Goal: Task Accomplishment & Management: Use online tool/utility

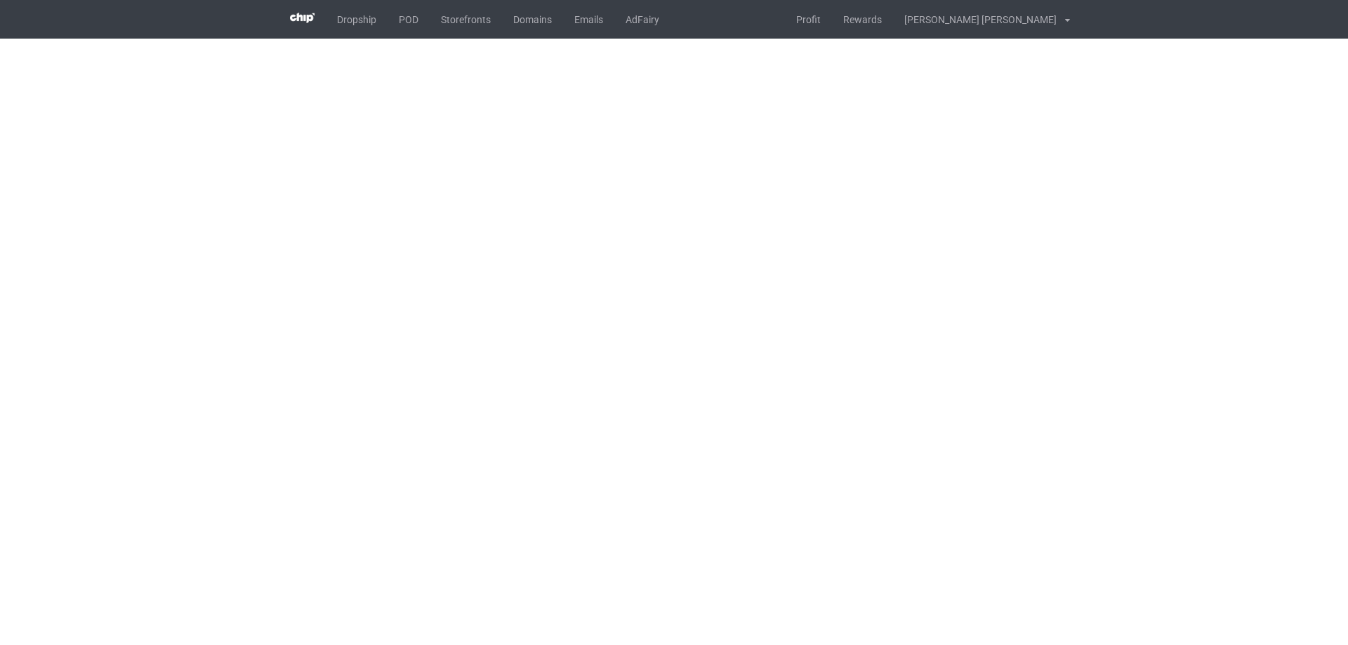
click at [738, 340] on body "Dropship POD Storefronts Domains Emails AdFairy Profit Rewards [PERSON_NAME] [P…" at bounding box center [674, 322] width 1348 height 645
click at [979, 331] on body "Dropship POD Storefronts Domains Emails AdFairy Profit Rewards [PERSON_NAME] [P…" at bounding box center [674, 322] width 1348 height 645
click at [979, 328] on body "Dropship POD Storefronts Domains Emails AdFairy Profit Rewards [PERSON_NAME] [P…" at bounding box center [674, 322] width 1348 height 645
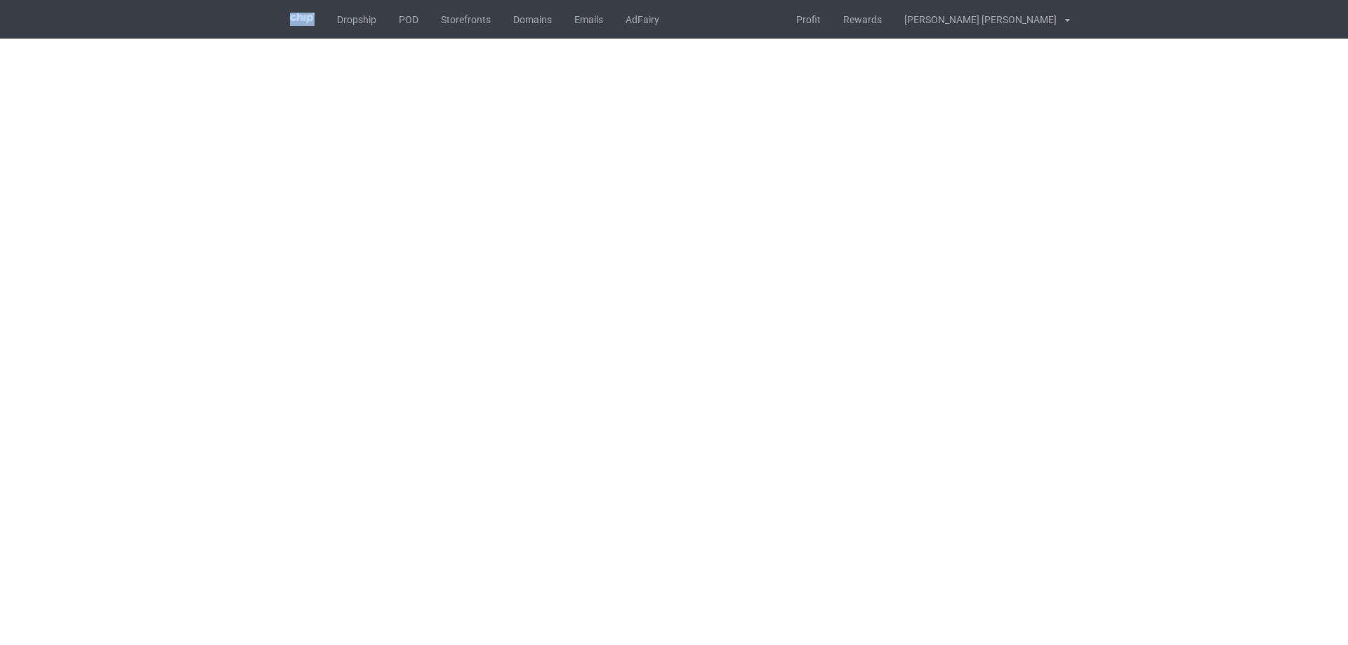
click at [979, 327] on body "Dropship POD Storefronts Domains Emails AdFairy Profit Rewards [PERSON_NAME] [P…" at bounding box center [674, 322] width 1348 height 645
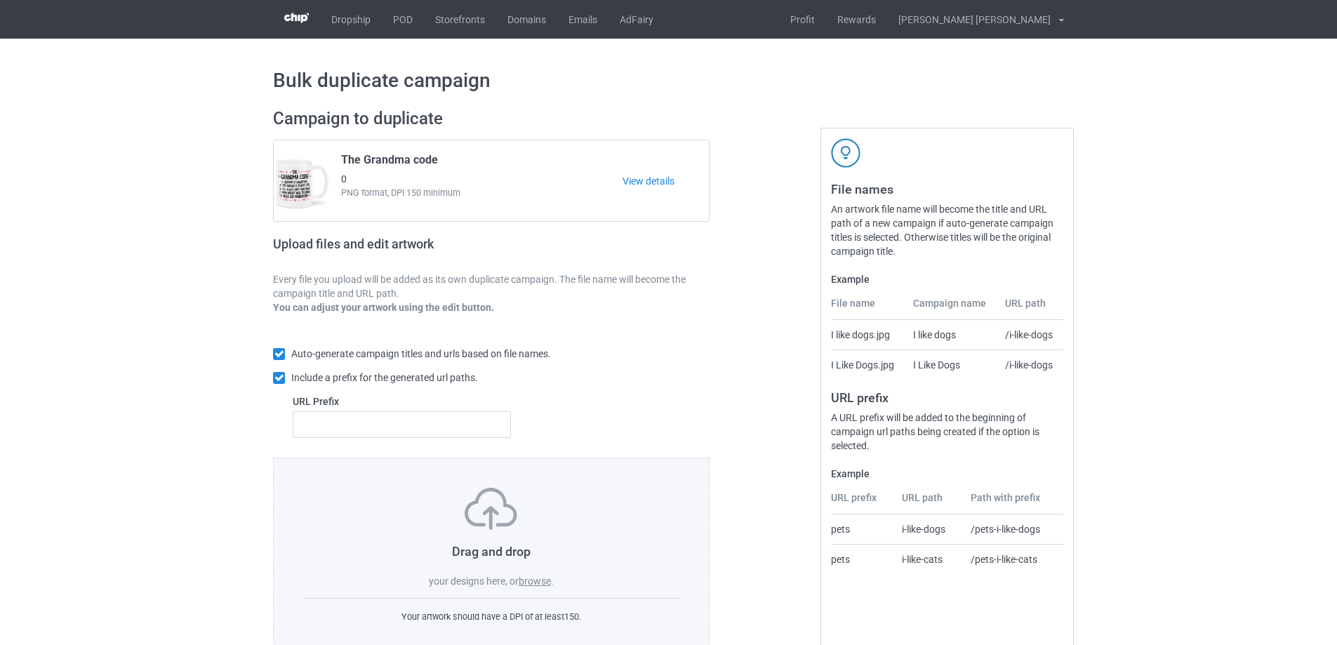
click at [536, 580] on label "browse" at bounding box center [535, 581] width 32 height 11
click at [0, 0] on input "browse" at bounding box center [0, 0] width 0 height 0
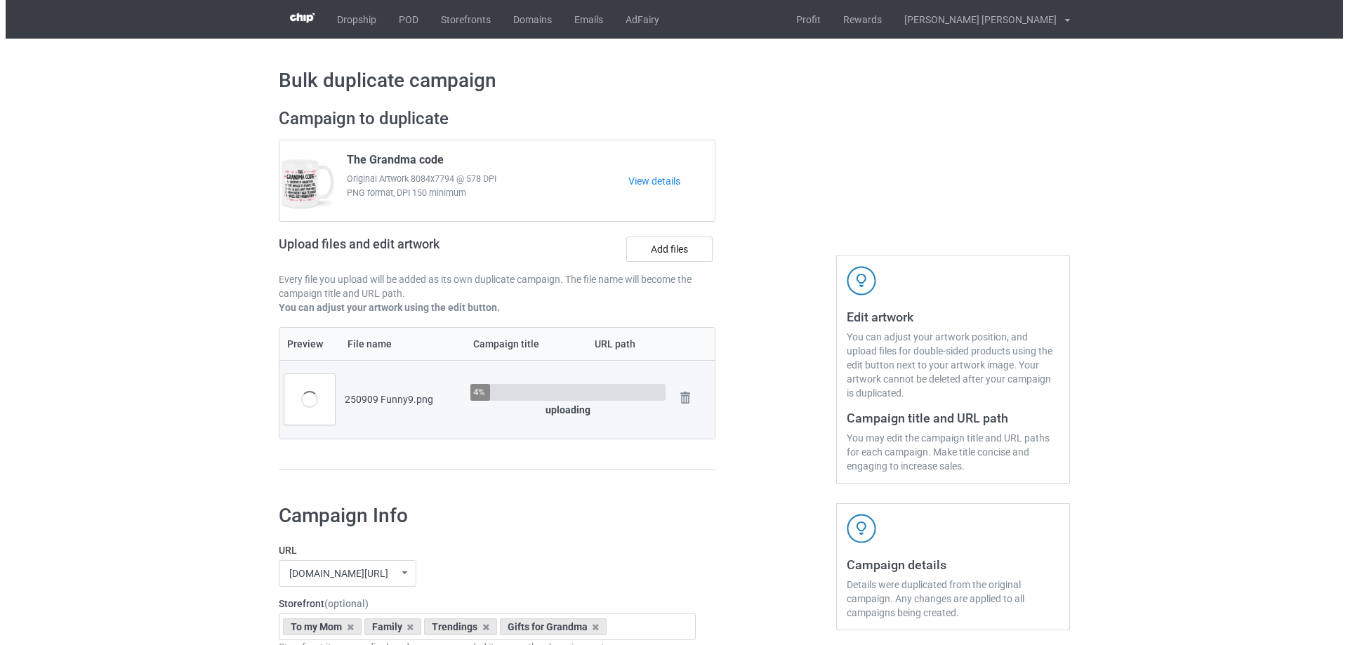
scroll to position [211, 0]
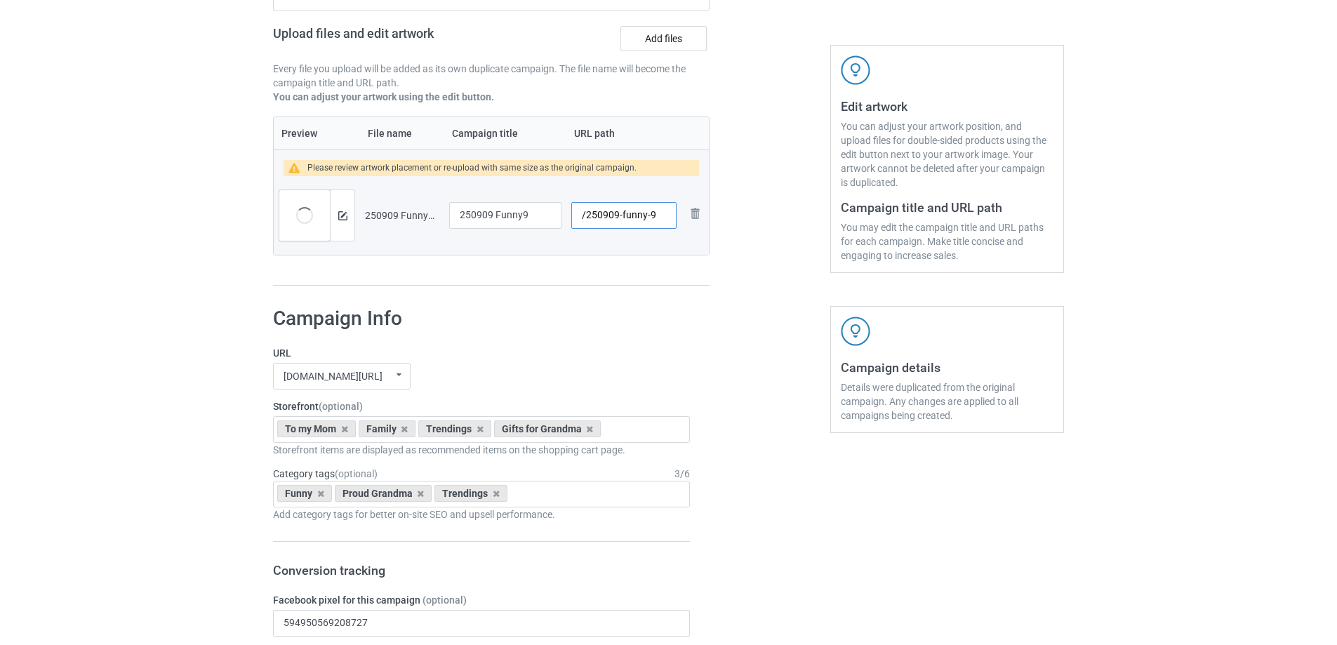
drag, startPoint x: 622, startPoint y: 218, endPoint x: 651, endPoint y: 221, distance: 29.0
click at [651, 221] on input "/250909-funny-9" at bounding box center [623, 215] width 105 height 27
type input "/250909-9"
drag, startPoint x: 537, startPoint y: 216, endPoint x: 385, endPoint y: 216, distance: 151.6
click at [385, 216] on tr "Preview and edit artwork 250909 Funny9.png 250909 Funny9 /250909-9 Remove file" at bounding box center [491, 215] width 435 height 79
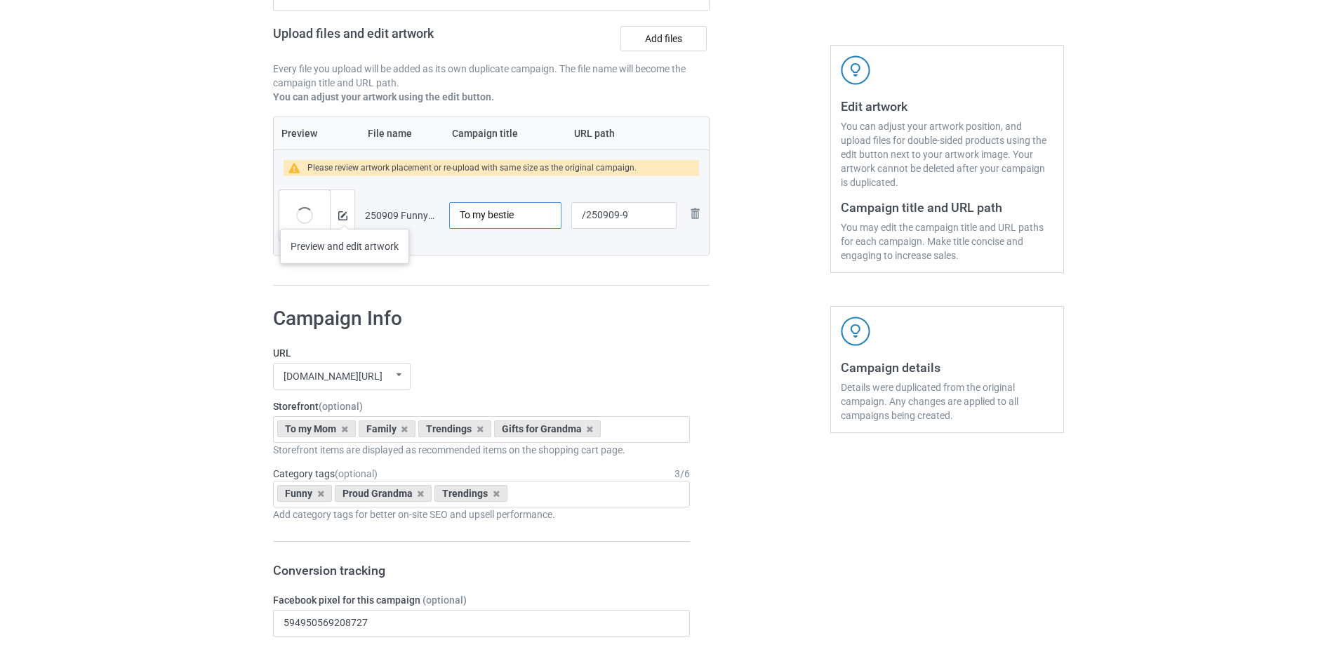
type input "To my bestie"
click at [345, 215] on img at bounding box center [342, 215] width 9 height 9
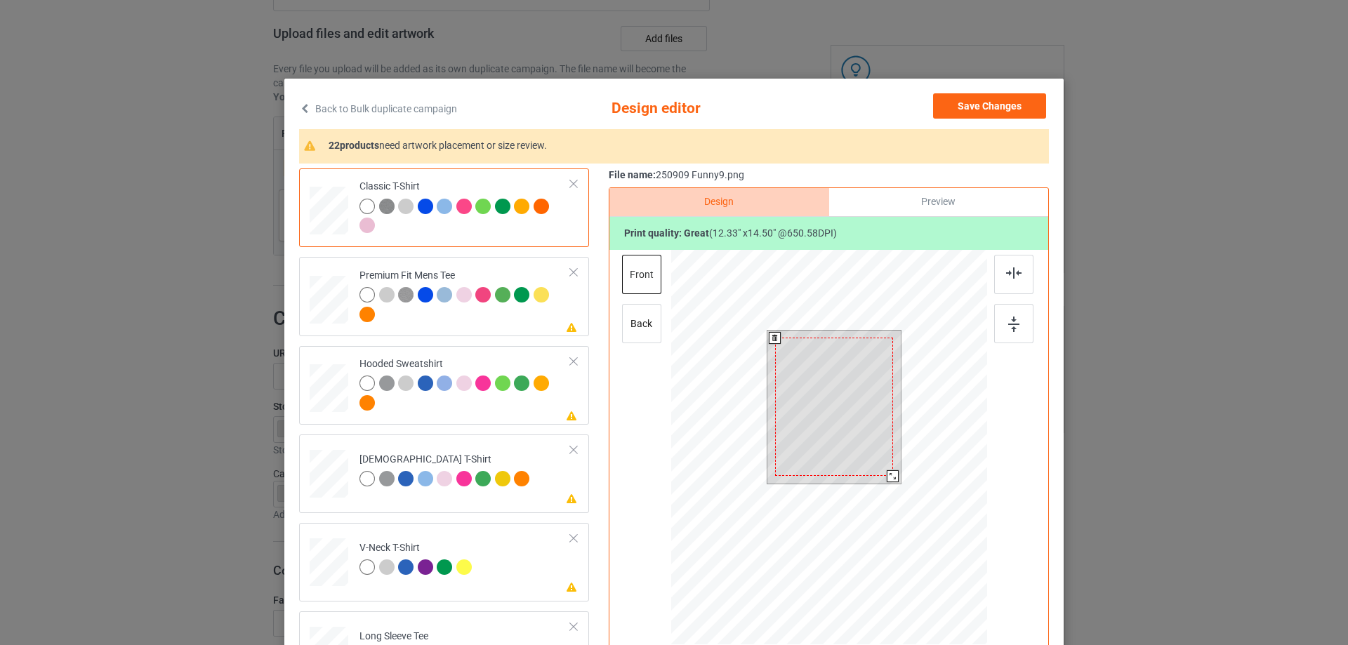
drag, startPoint x: 897, startPoint y: 483, endPoint x: 892, endPoint y: 475, distance: 9.8
click at [892, 475] on div at bounding box center [893, 476] width 12 height 12
click at [867, 456] on div at bounding box center [835, 400] width 118 height 138
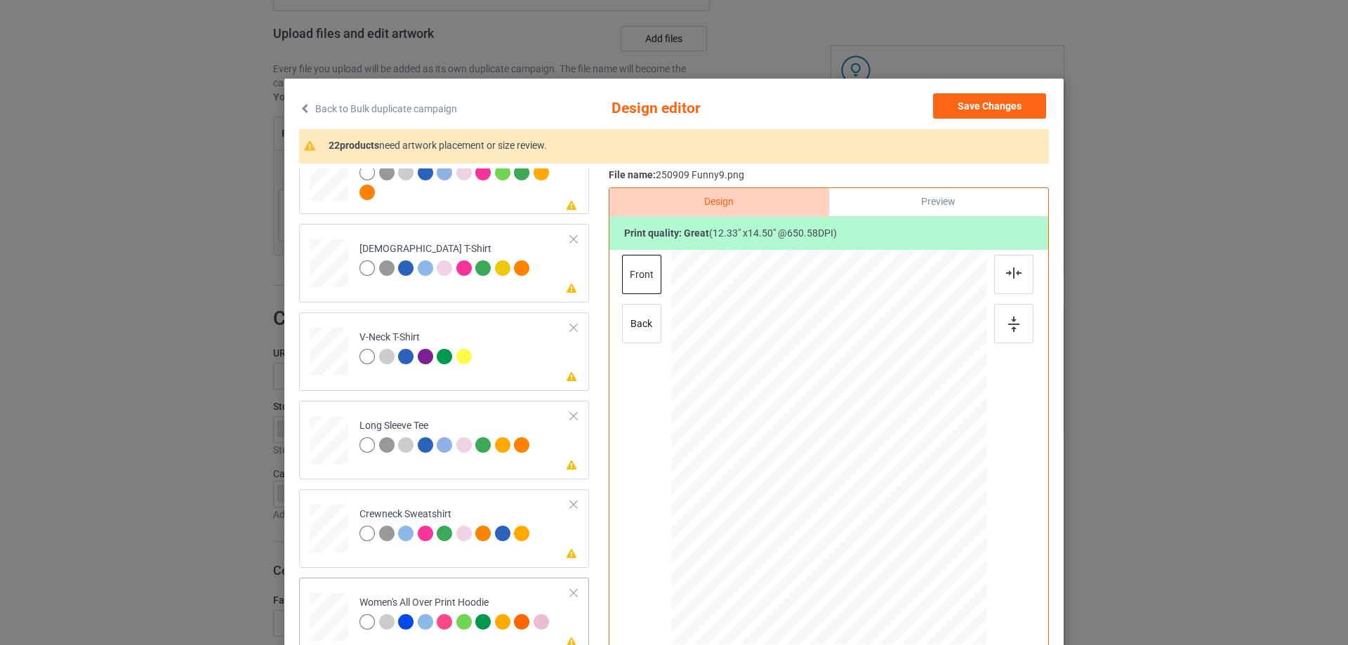
scroll to position [281, 0]
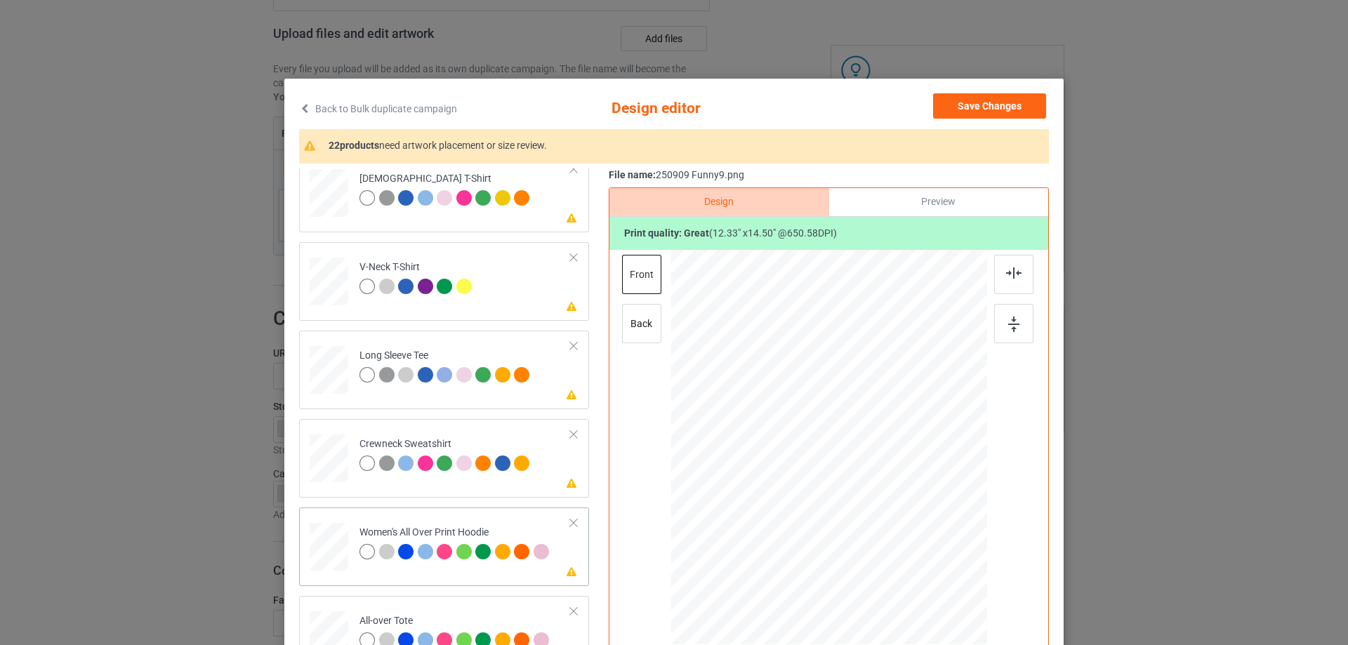
click at [328, 543] on div at bounding box center [329, 547] width 39 height 44
drag, startPoint x: 918, startPoint y: 560, endPoint x: 865, endPoint y: 489, distance: 87.8
click at [884, 493] on div at bounding box center [829, 448] width 316 height 357
drag, startPoint x: 861, startPoint y: 452, endPoint x: 862, endPoint y: 437, distance: 15.5
click at [862, 437] on div at bounding box center [829, 398] width 97 height 114
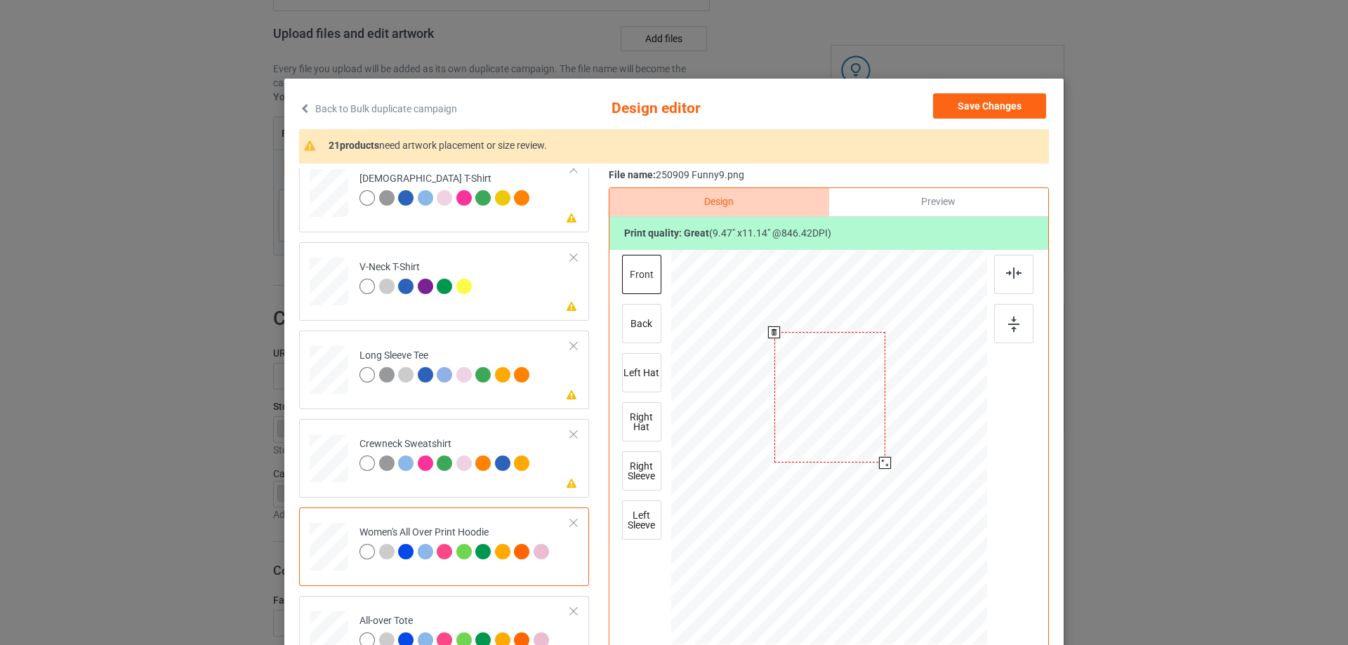
click at [880, 467] on div at bounding box center [885, 463] width 12 height 12
click at [1007, 273] on img at bounding box center [1013, 272] width 15 height 11
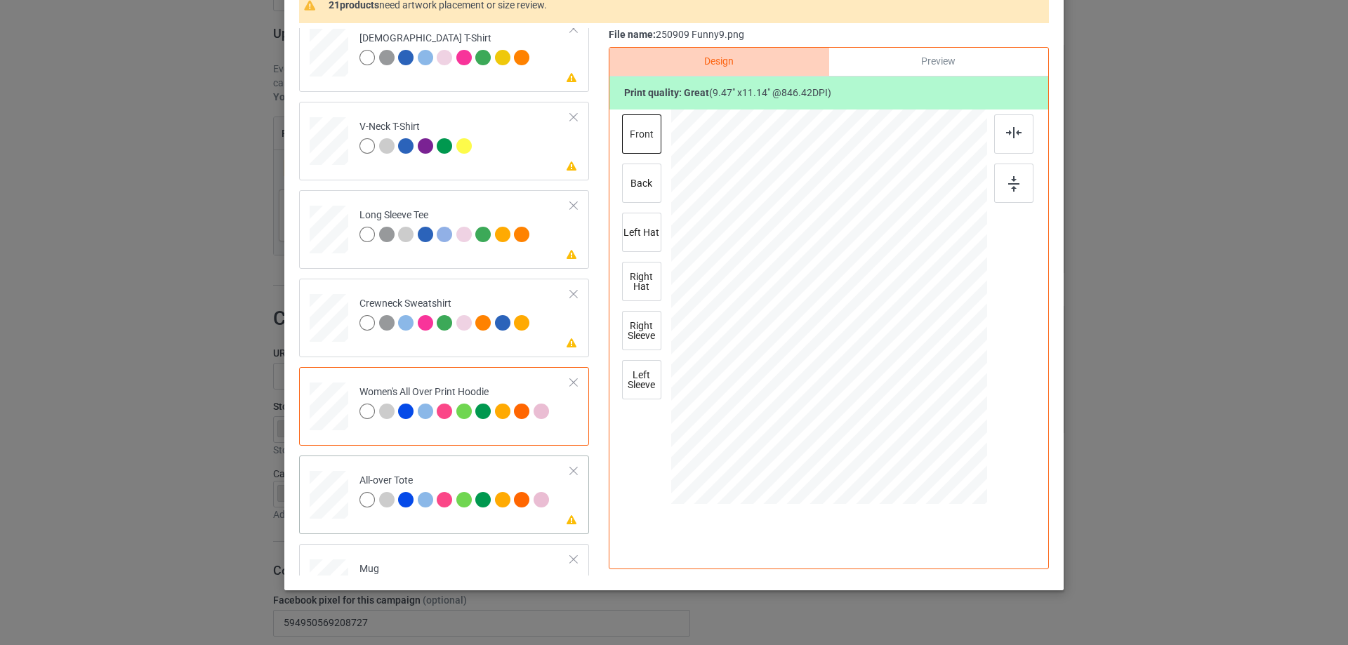
click at [316, 498] on div at bounding box center [329, 495] width 39 height 39
drag, startPoint x: 913, startPoint y: 418, endPoint x: 925, endPoint y: 423, distance: 12.6
click at [925, 423] on div at bounding box center [931, 427] width 12 height 12
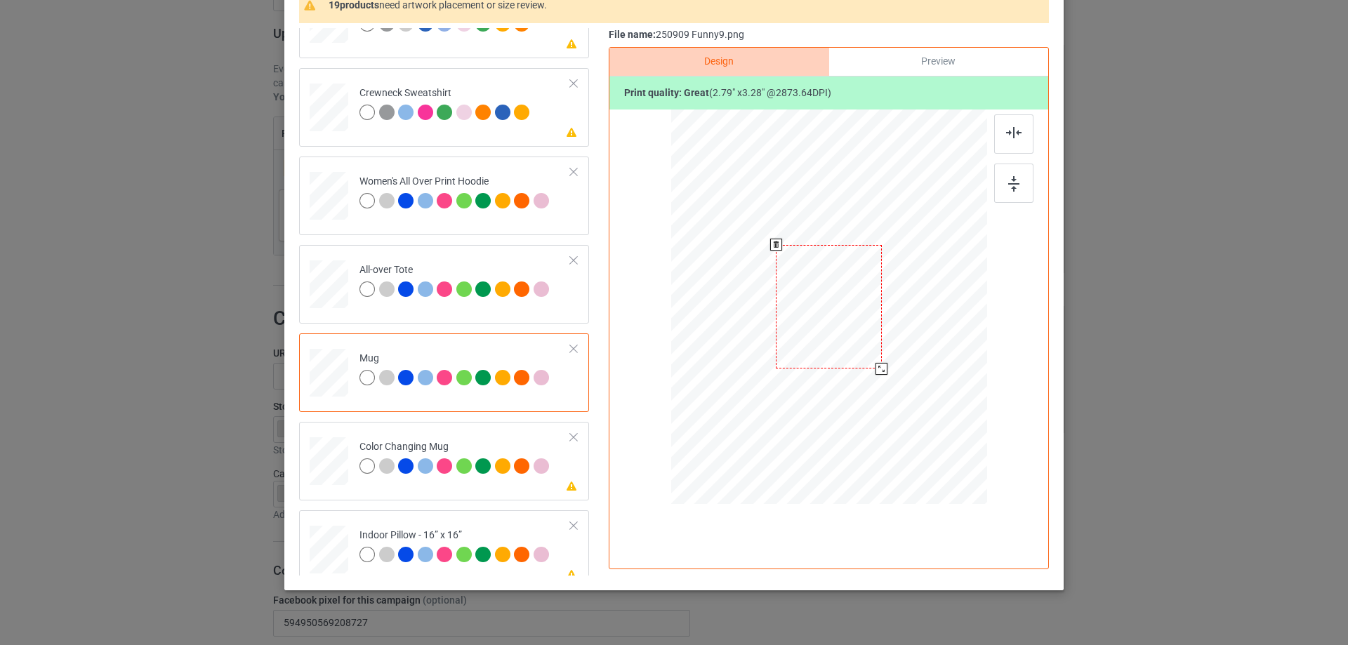
drag, startPoint x: 918, startPoint y: 418, endPoint x: 889, endPoint y: 355, distance: 68.8
click at [889, 355] on div at bounding box center [829, 306] width 316 height 131
drag, startPoint x: 845, startPoint y: 326, endPoint x: 932, endPoint y: 326, distance: 86.4
click at [932, 326] on div at bounding box center [914, 307] width 105 height 124
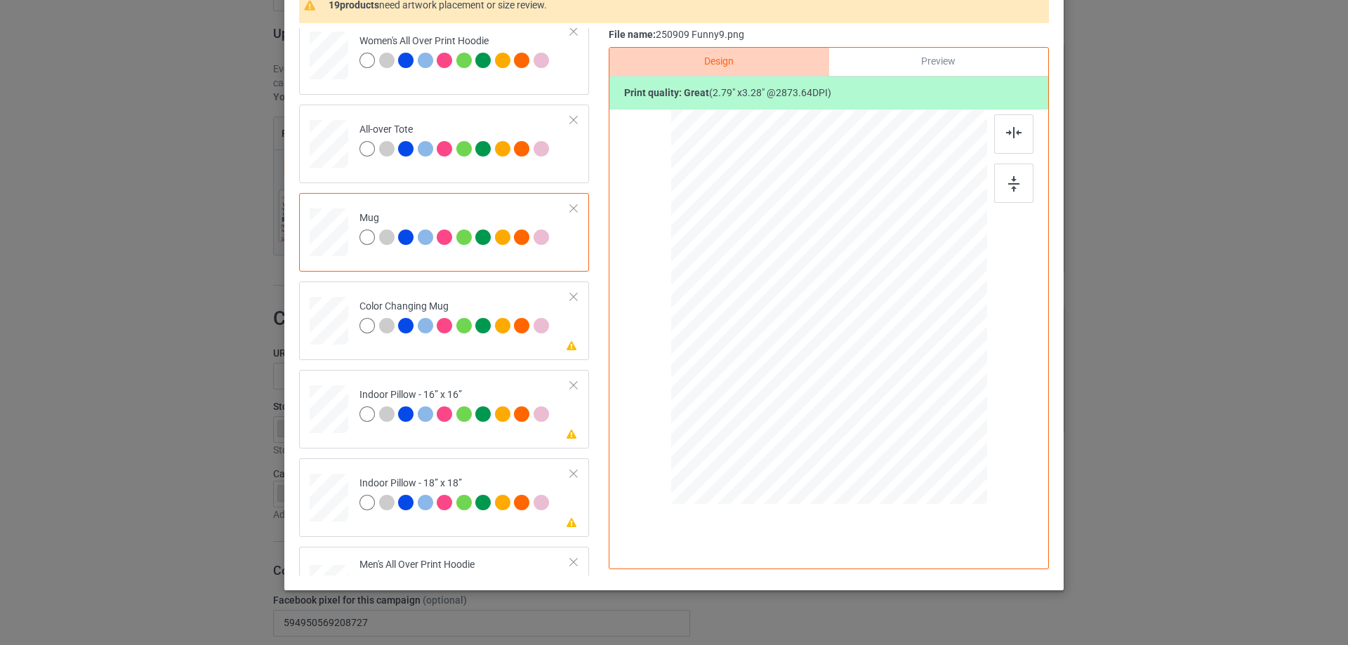
click at [326, 470] on td at bounding box center [331, 495] width 42 height 62
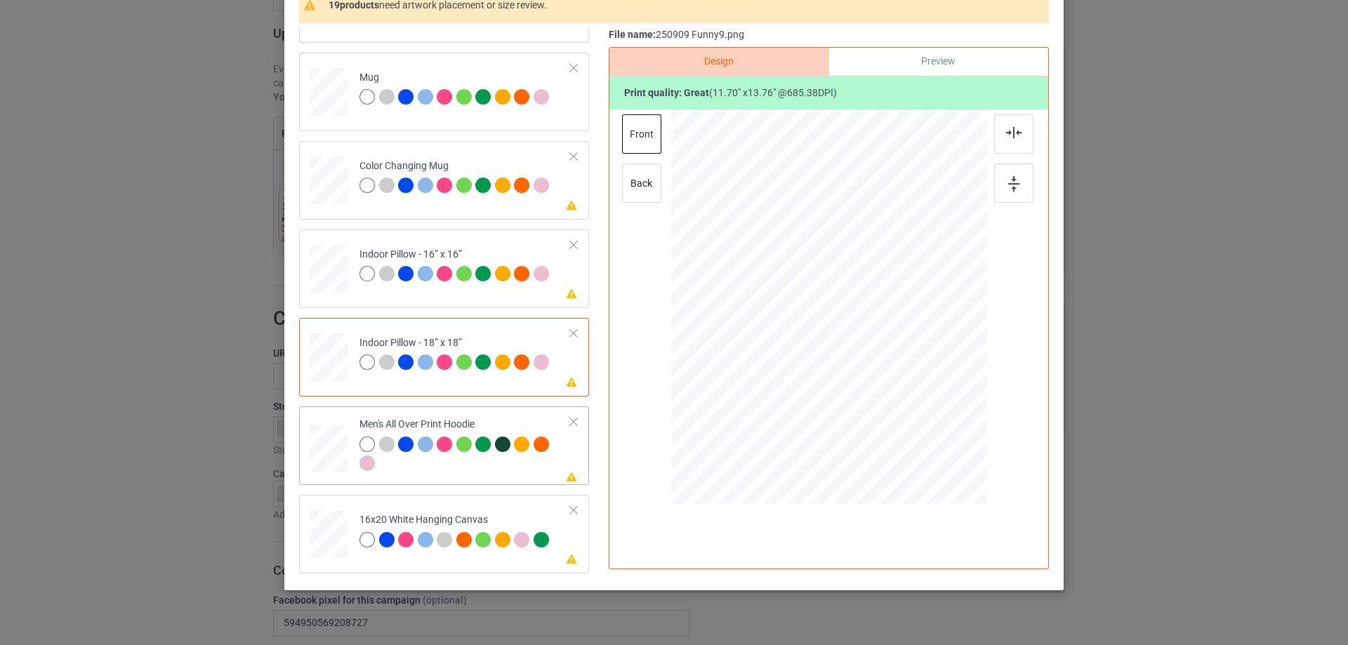
click at [331, 444] on div at bounding box center [329, 449] width 39 height 41
drag, startPoint x: 918, startPoint y: 419, endPoint x: 889, endPoint y: 343, distance: 81.8
click at [889, 343] on div at bounding box center [829, 307] width 316 height 336
drag, startPoint x: 850, startPoint y: 343, endPoint x: 852, endPoint y: 301, distance: 42.1
click at [852, 301] on div at bounding box center [829, 265] width 95 height 112
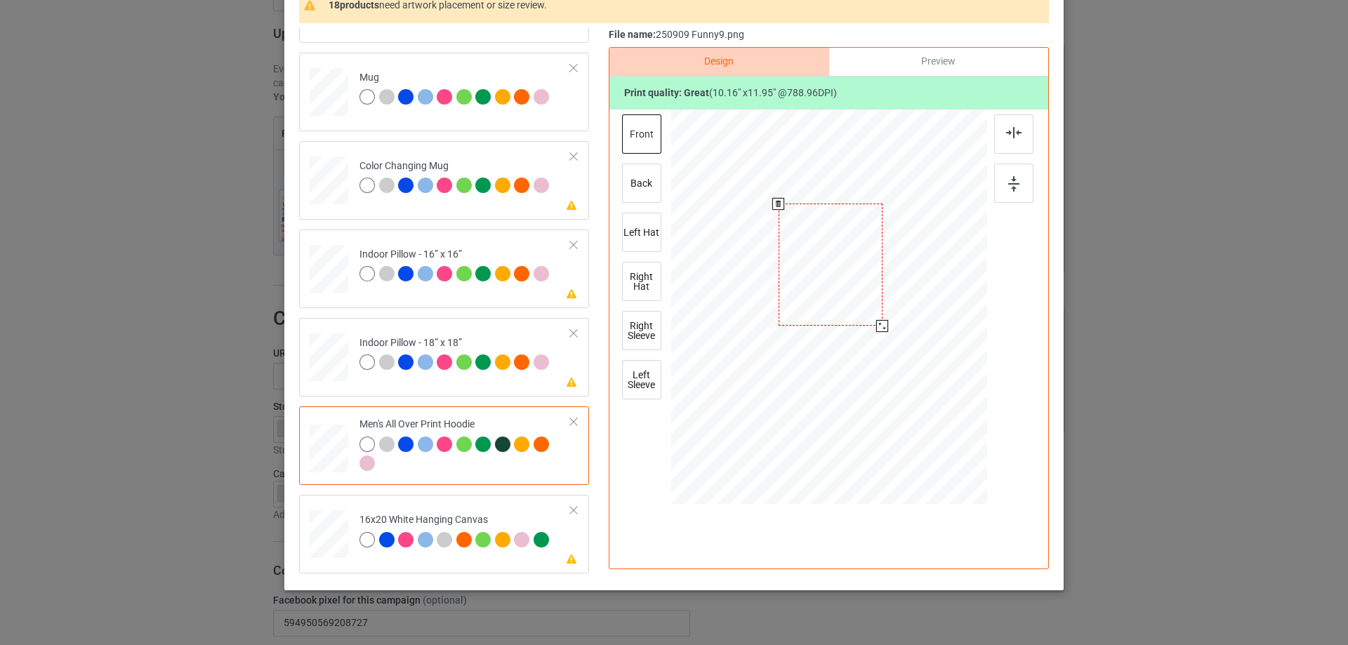
click at [876, 322] on div at bounding box center [882, 326] width 12 height 12
click at [1019, 138] on div at bounding box center [1013, 133] width 39 height 39
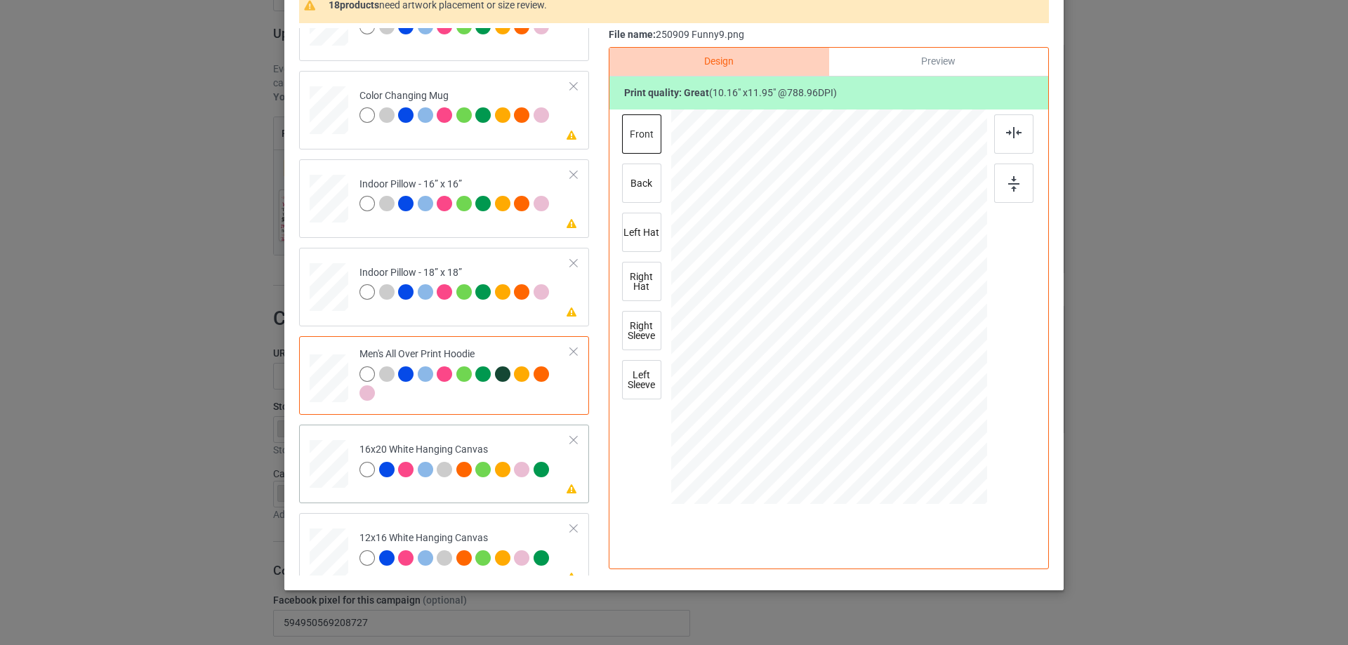
scroll to position [983, 0]
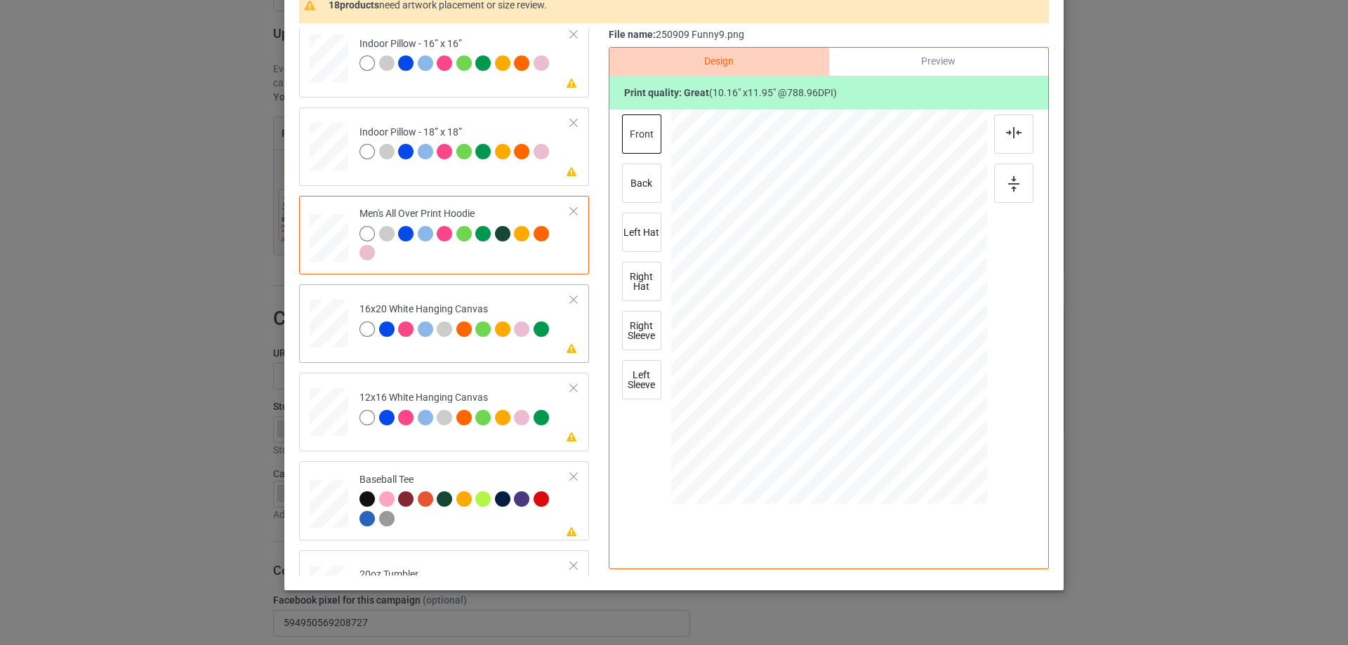
click at [324, 327] on div at bounding box center [329, 324] width 39 height 48
drag, startPoint x: 920, startPoint y: 419, endPoint x: 956, endPoint y: 494, distance: 82.6
click at [956, 494] on div at bounding box center [829, 307] width 316 height 395
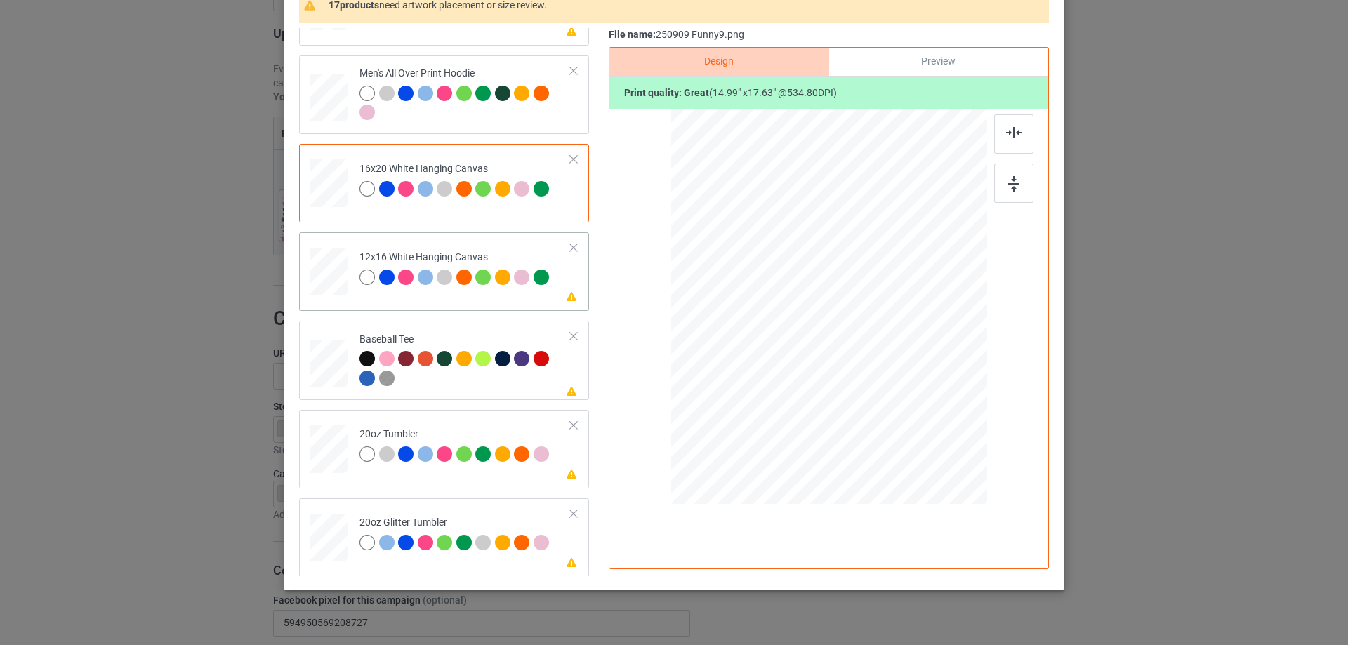
click at [332, 274] on div at bounding box center [329, 272] width 37 height 48
drag, startPoint x: 913, startPoint y: 412, endPoint x: 394, endPoint y: 326, distance: 525.8
click at [945, 482] on div at bounding box center [828, 307] width 297 height 395
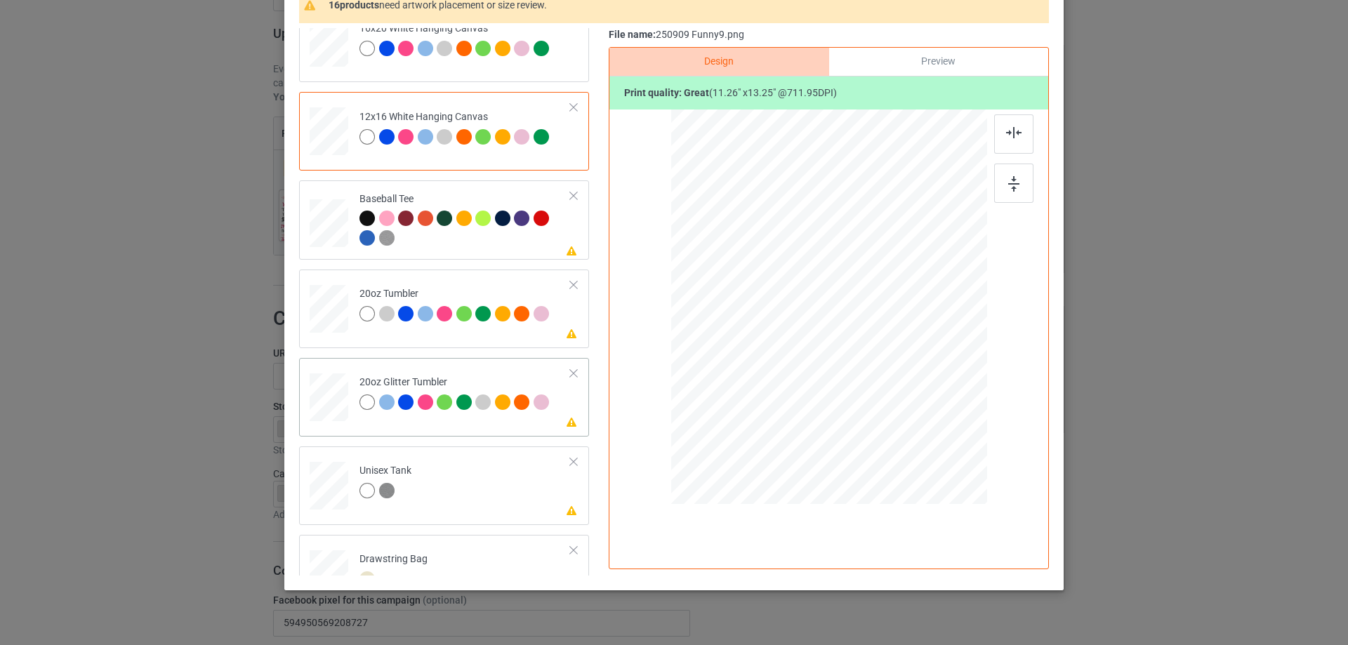
scroll to position [1334, 0]
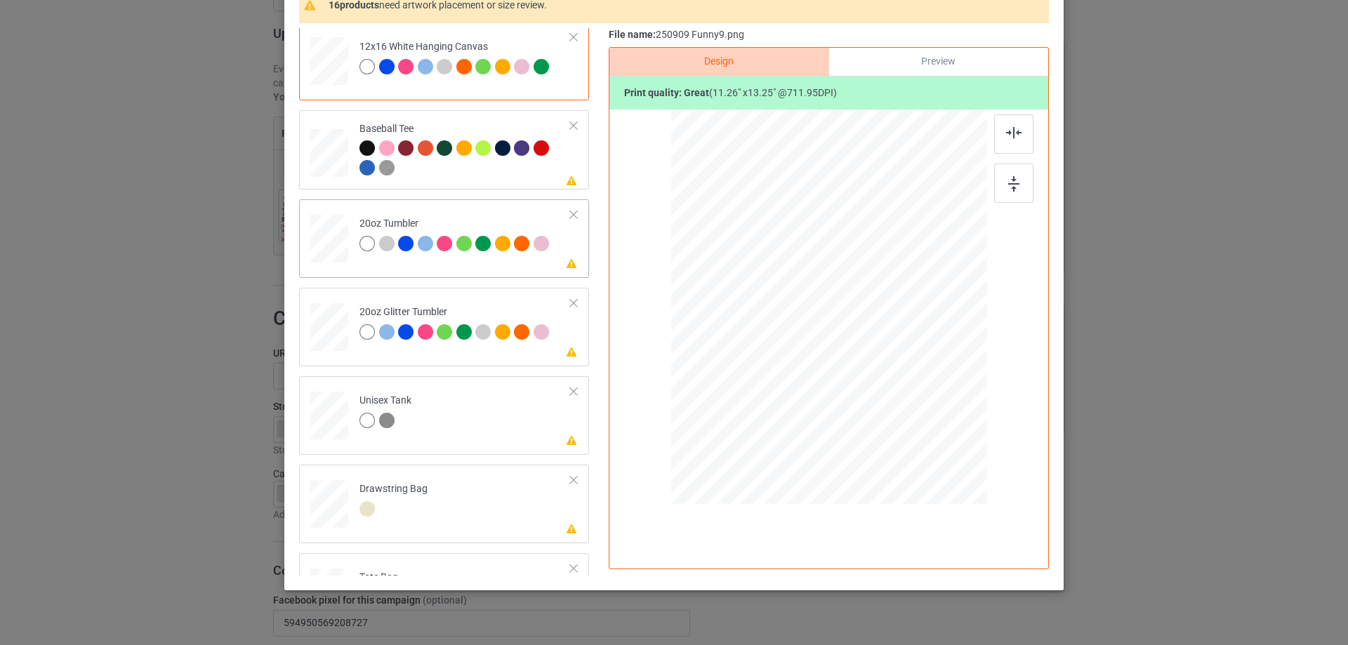
click at [324, 265] on div at bounding box center [329, 241] width 39 height 52
drag, startPoint x: 913, startPoint y: 416, endPoint x: 852, endPoint y: 348, distance: 91.5
click at [876, 364] on div at bounding box center [881, 369] width 12 height 12
drag, startPoint x: 852, startPoint y: 348, endPoint x: 777, endPoint y: 341, distance: 75.4
click at [777, 341] on div at bounding box center [754, 300] width 98 height 115
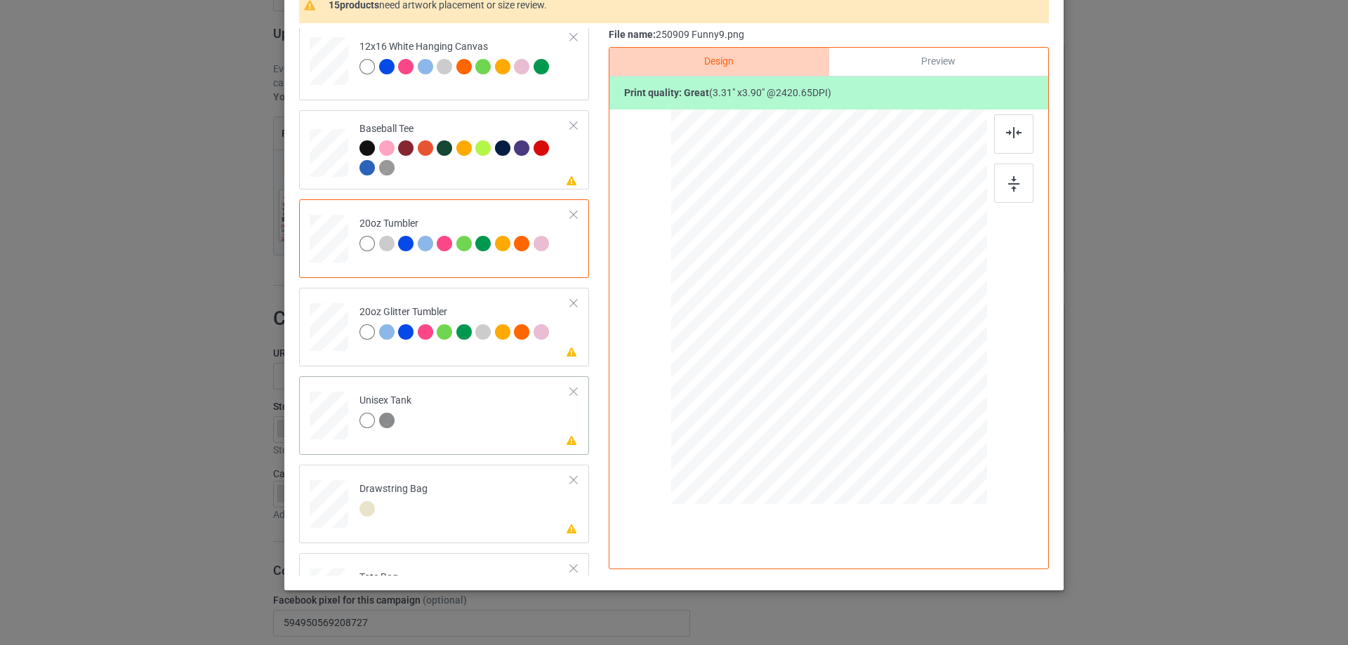
scroll to position [1404, 0]
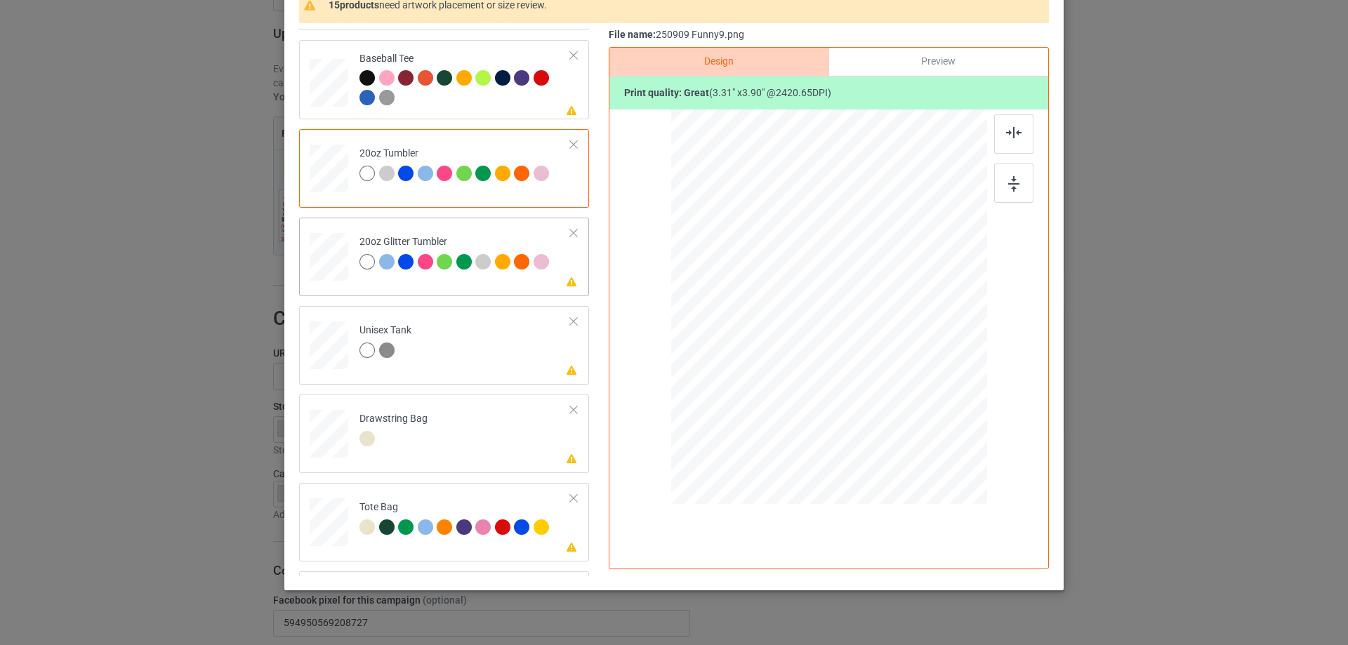
click at [322, 265] on div at bounding box center [329, 257] width 37 height 31
drag, startPoint x: 913, startPoint y: 413, endPoint x: 888, endPoint y: 363, distance: 55.9
click at [888, 363] on div at bounding box center [829, 307] width 298 height 255
drag, startPoint x: 866, startPoint y: 352, endPoint x: 793, endPoint y: 319, distance: 81.1
click at [793, 319] on div at bounding box center [755, 273] width 110 height 129
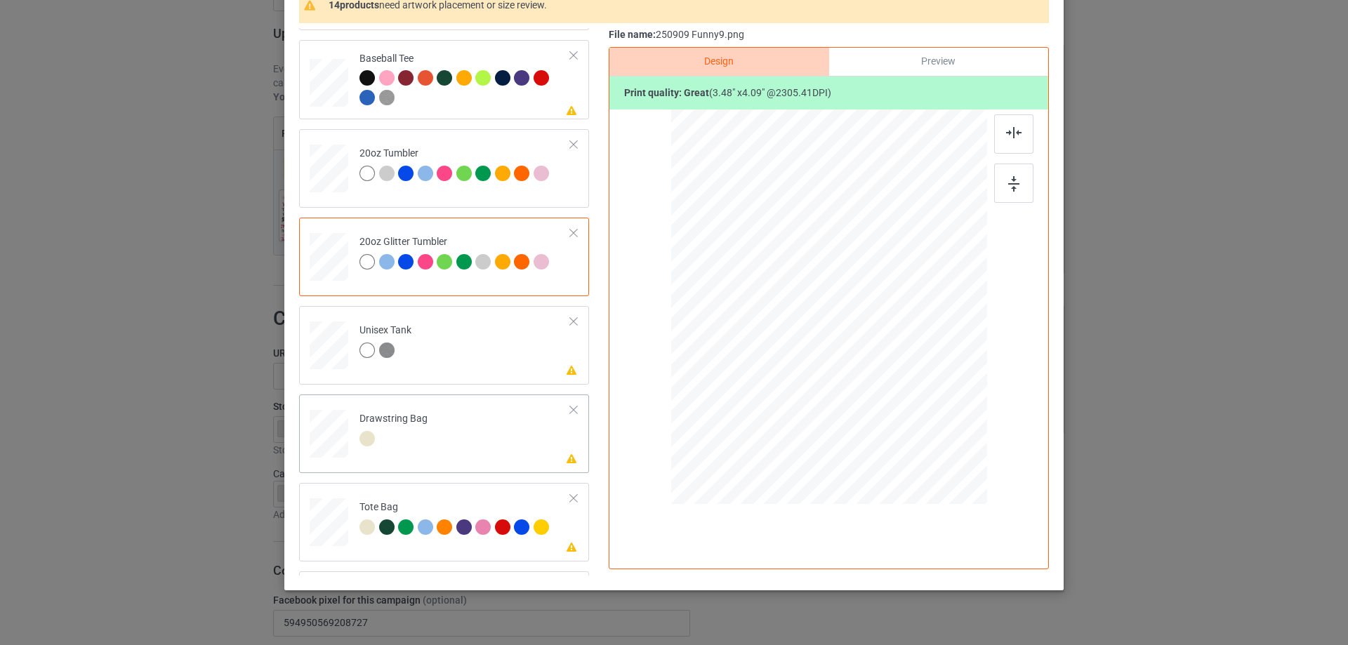
scroll to position [1479, 0]
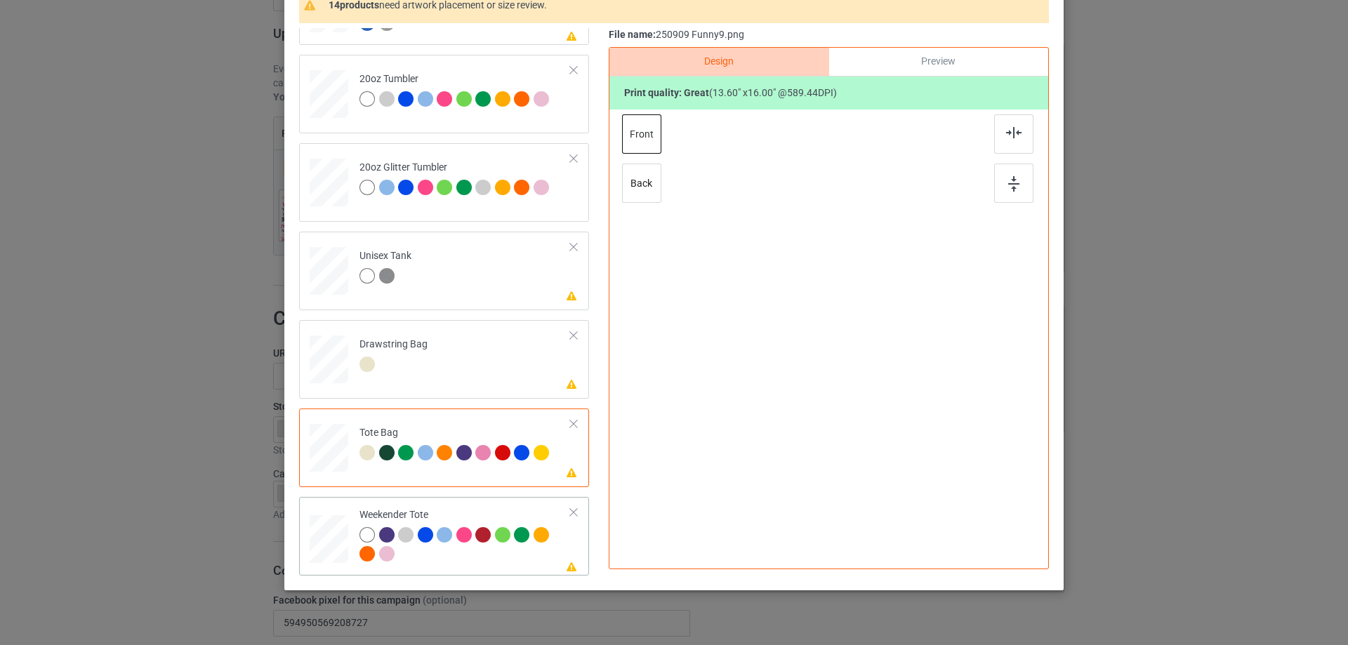
click at [320, 550] on div at bounding box center [329, 539] width 39 height 25
drag, startPoint x: 920, startPoint y: 416, endPoint x: 878, endPoint y: 371, distance: 61.6
click at [893, 376] on div at bounding box center [828, 308] width 315 height 204
click at [878, 364] on div at bounding box center [829, 300] width 126 height 148
click at [1014, 135] on img at bounding box center [1013, 132] width 15 height 11
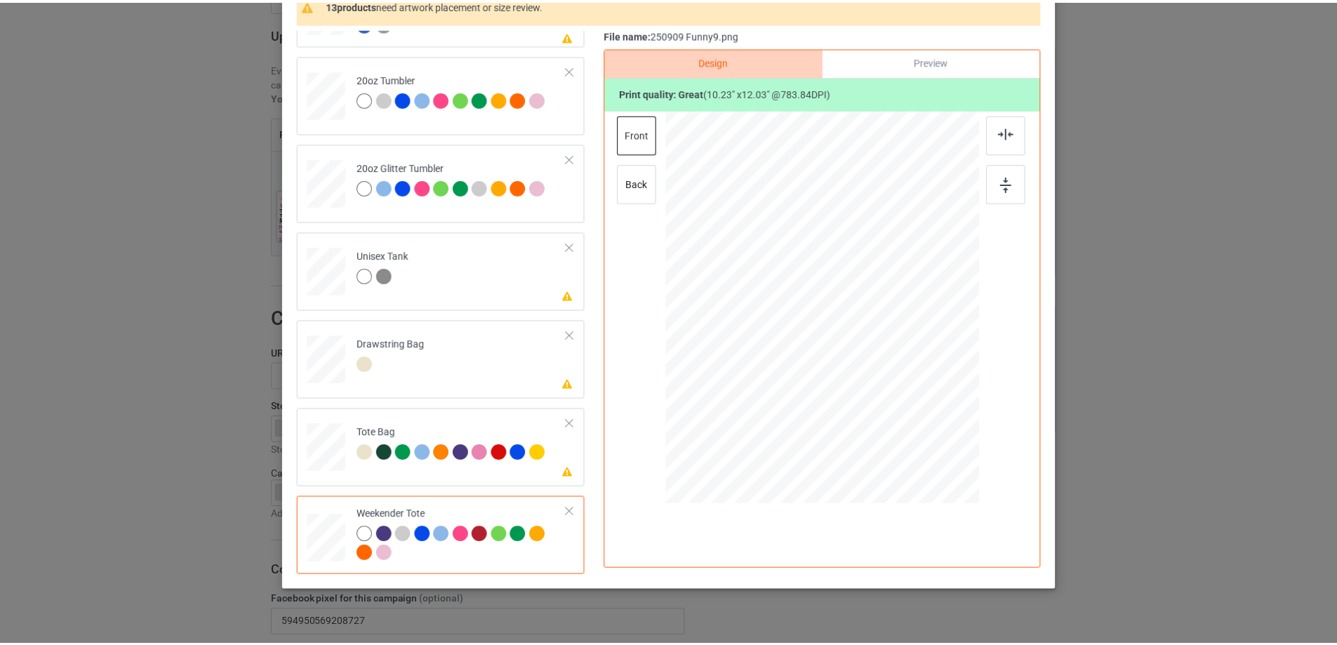
scroll to position [70, 0]
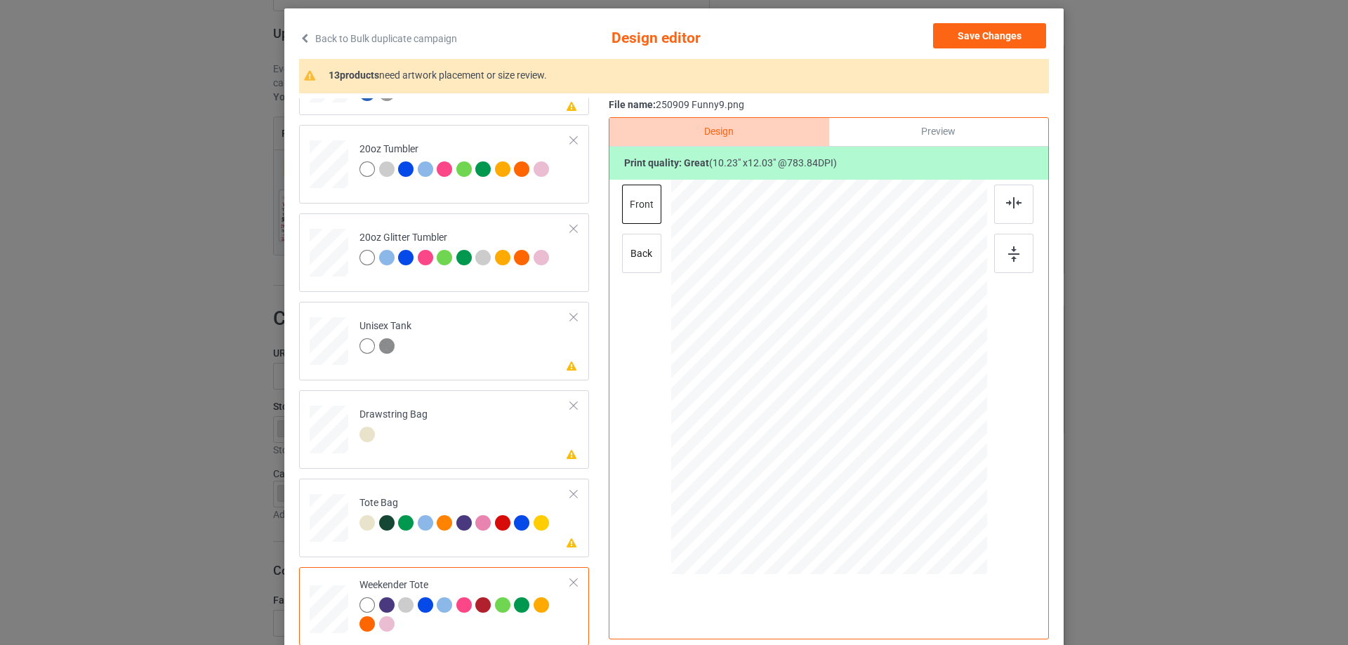
click at [1005, 50] on div "Save Changes" at bounding box center [991, 38] width 116 height 31
click at [1005, 41] on button "Save Changes" at bounding box center [989, 35] width 113 height 25
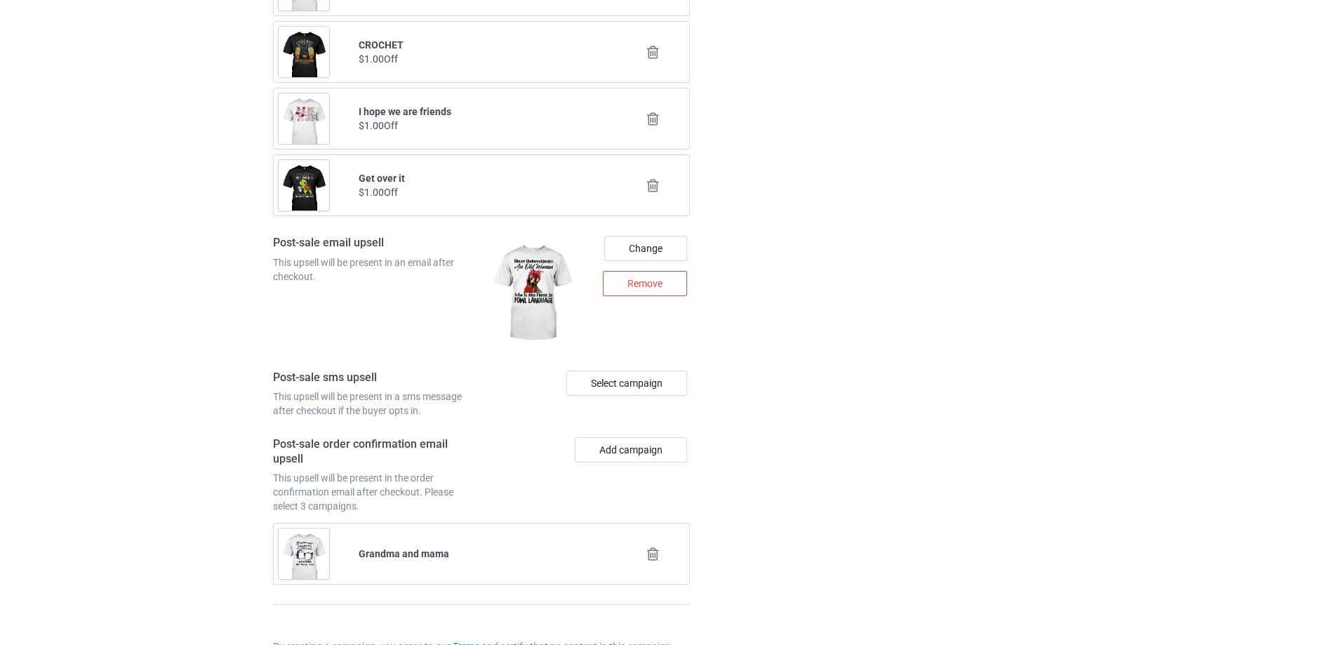
scroll to position [1786, 0]
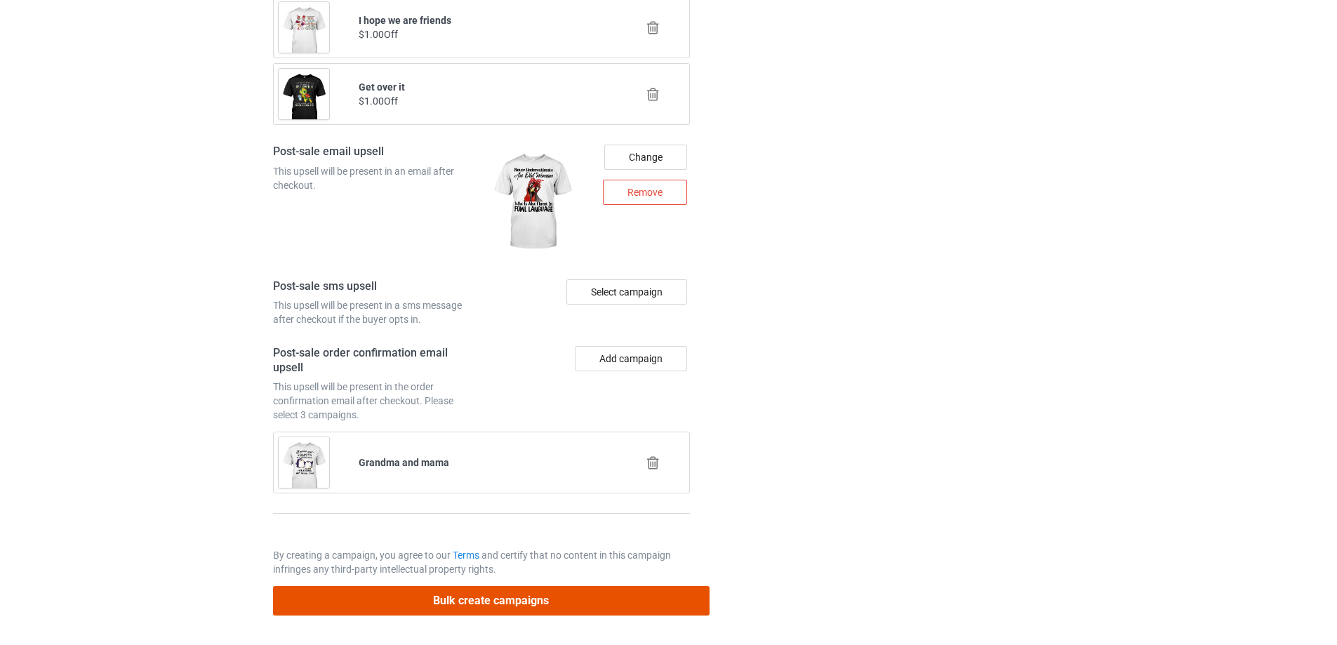
click at [571, 587] on button "Bulk create campaigns" at bounding box center [491, 600] width 437 height 29
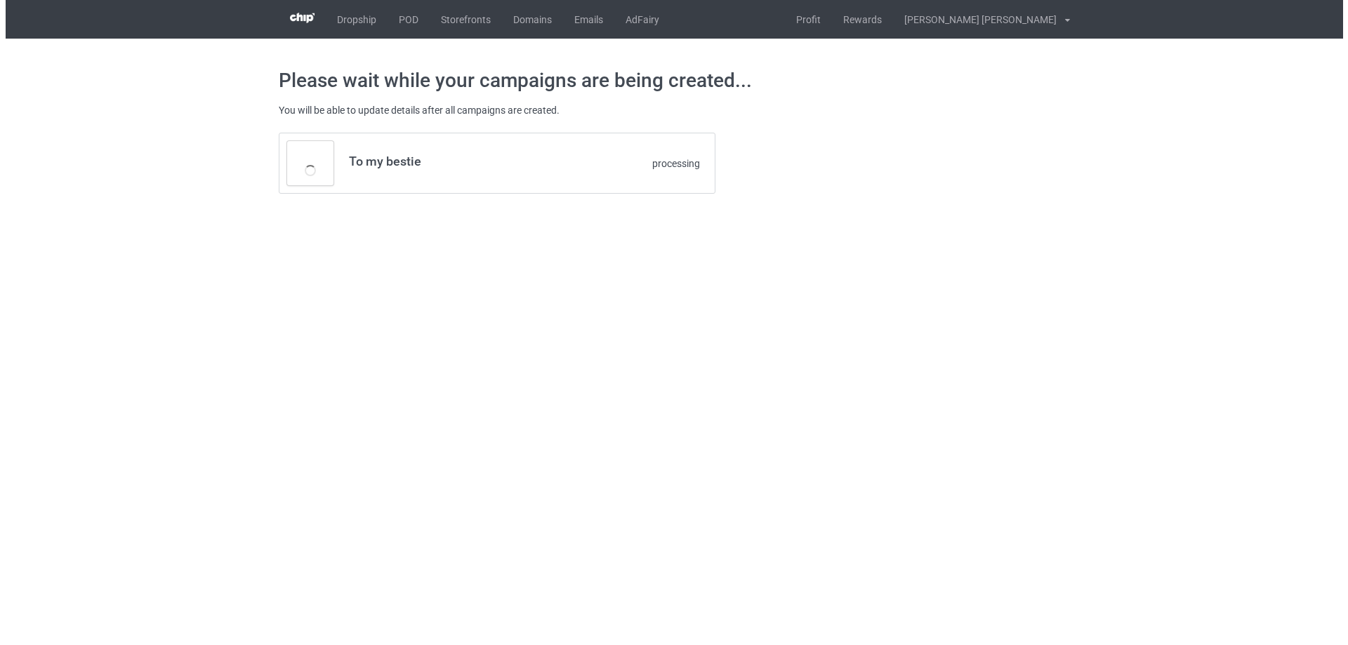
scroll to position [0, 0]
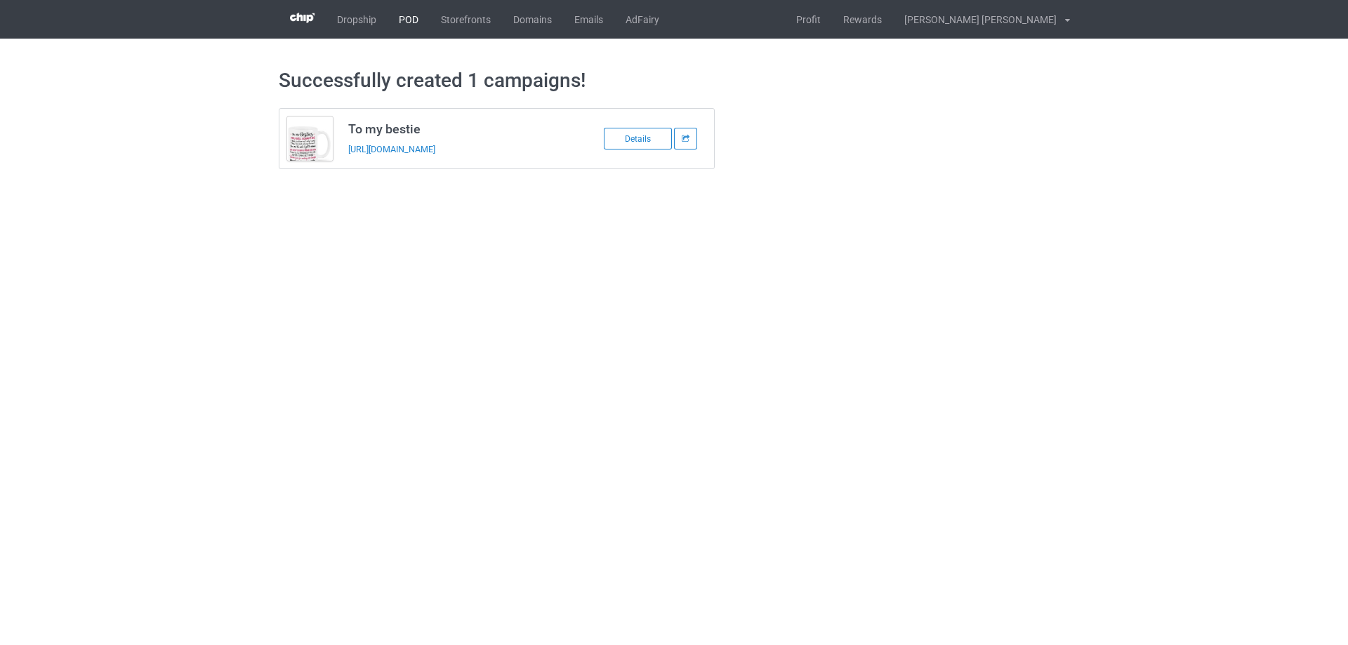
click at [406, 8] on link "POD" at bounding box center [409, 19] width 42 height 39
